Goal: Task Accomplishment & Management: Use online tool/utility

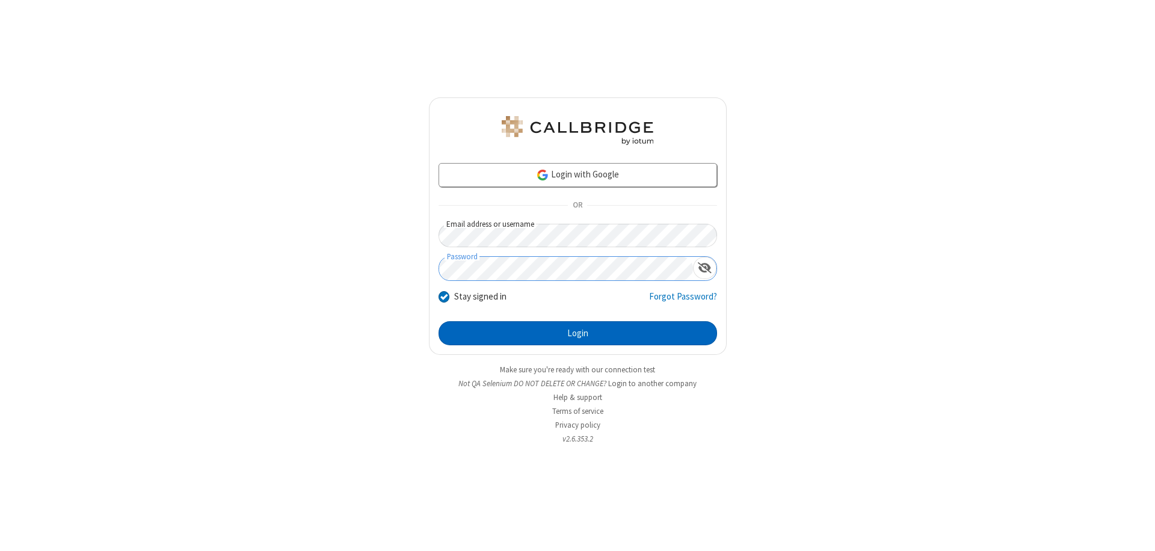
click at [578, 333] on button "Login" at bounding box center [578, 333] width 279 height 24
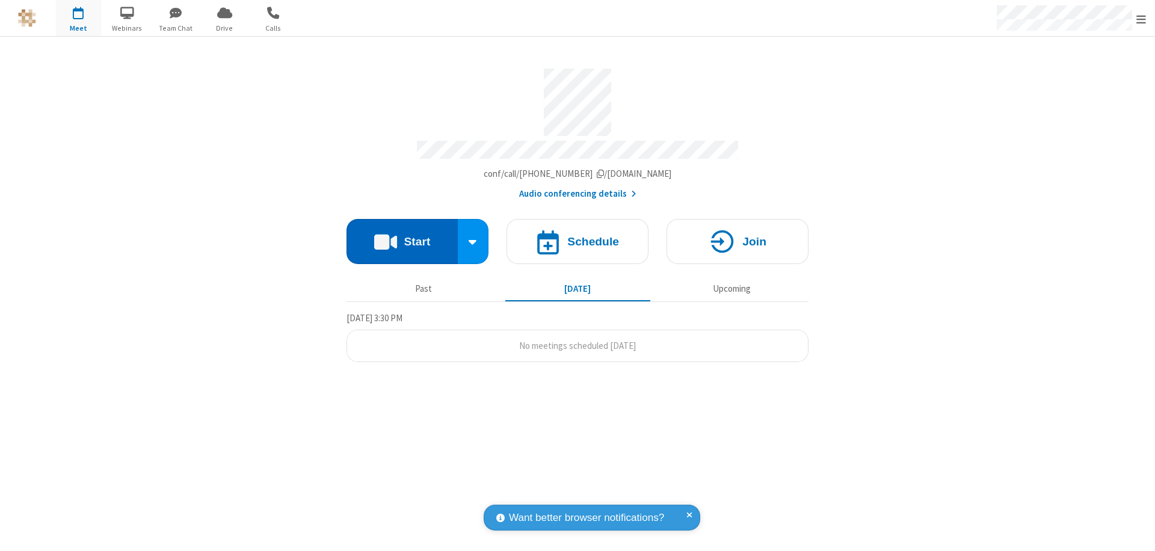
click at [402, 236] on button "Start" at bounding box center [402, 241] width 111 height 45
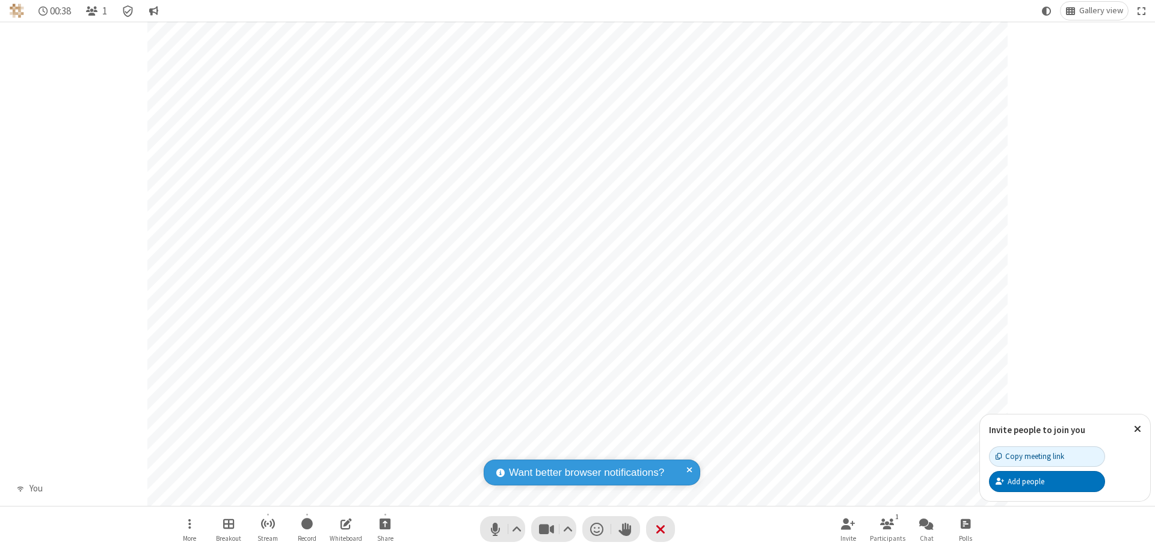
click at [307, 529] on span "Start recording" at bounding box center [306, 523] width 11 height 15
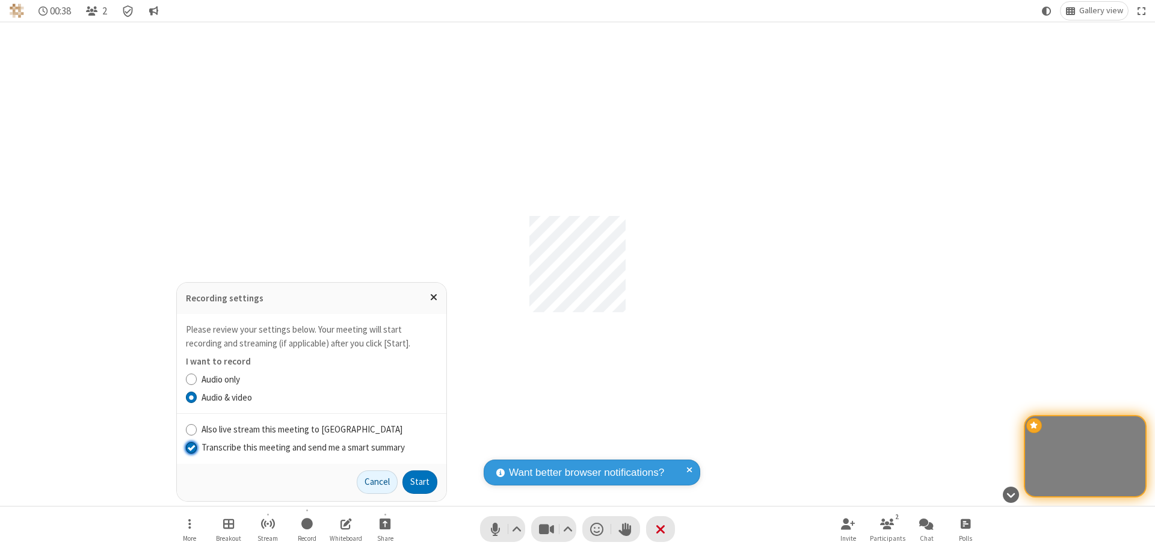
click at [191, 447] on input "Transcribe this meeting and send me a smart summary" at bounding box center [191, 447] width 11 height 13
click at [319, 397] on label "Audio & video" at bounding box center [320, 398] width 236 height 14
click at [197, 397] on input "Audio & video" at bounding box center [191, 397] width 11 height 13
click at [420, 482] on button "Start" at bounding box center [419, 482] width 35 height 24
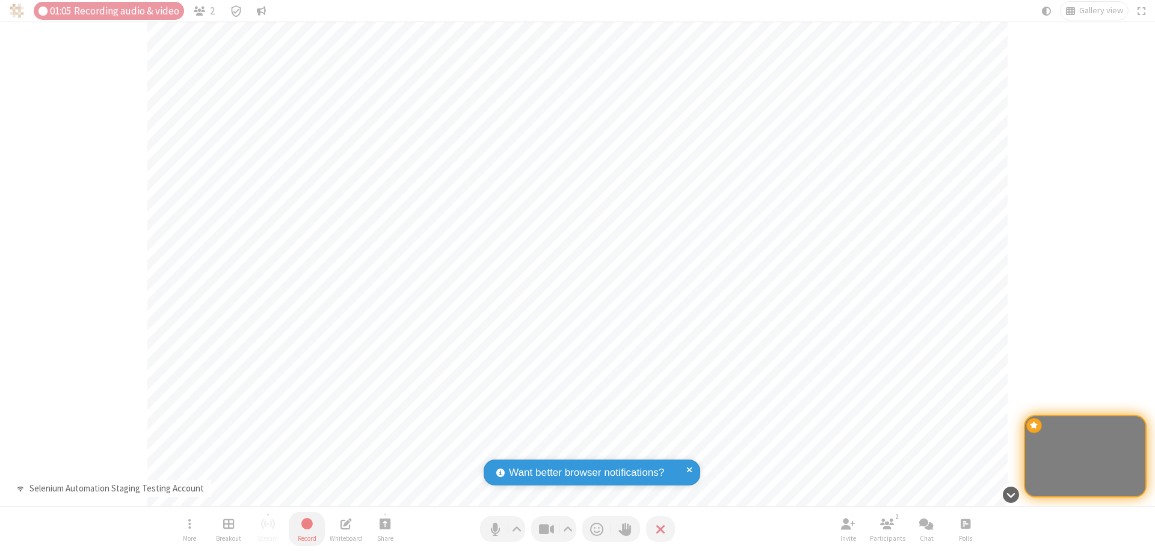
click at [307, 529] on span "Stop recording" at bounding box center [307, 523] width 14 height 15
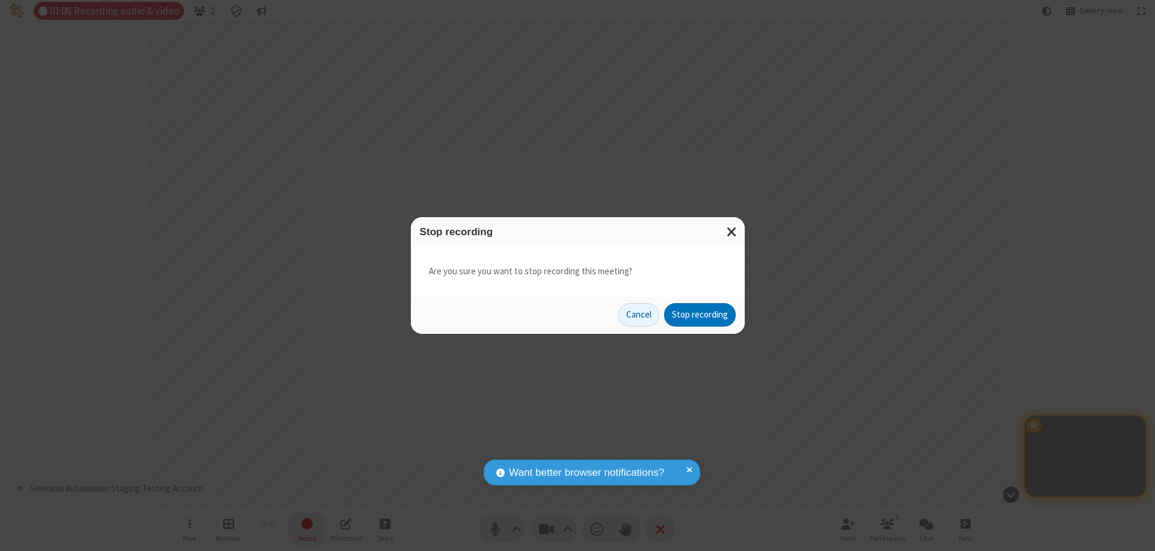
click at [700, 315] on button "Stop recording" at bounding box center [700, 315] width 72 height 24
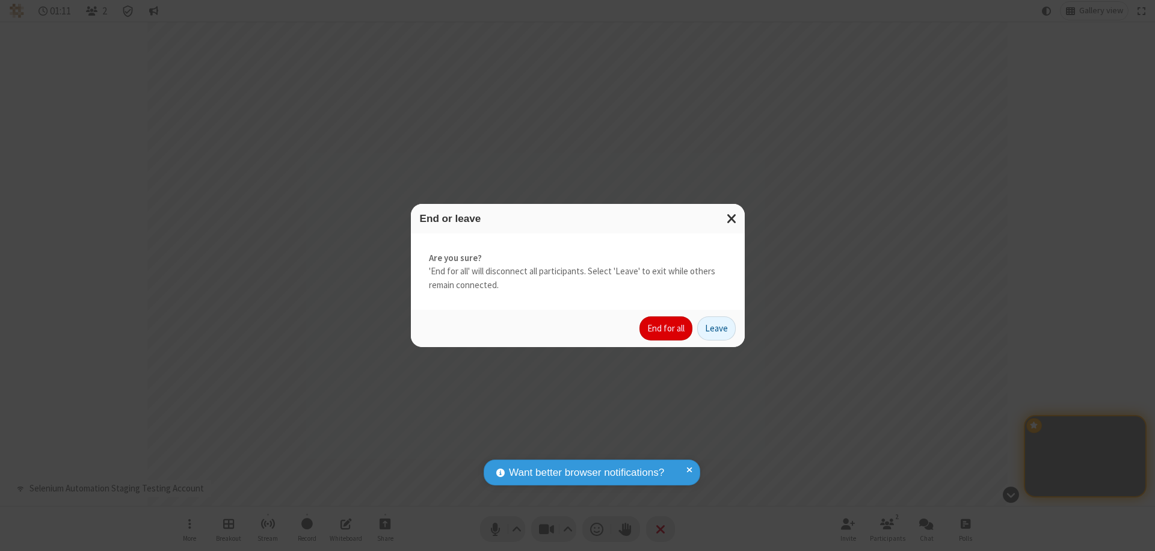
click at [667, 328] on button "End for all" at bounding box center [666, 328] width 53 height 24
